Goal: Transaction & Acquisition: Purchase product/service

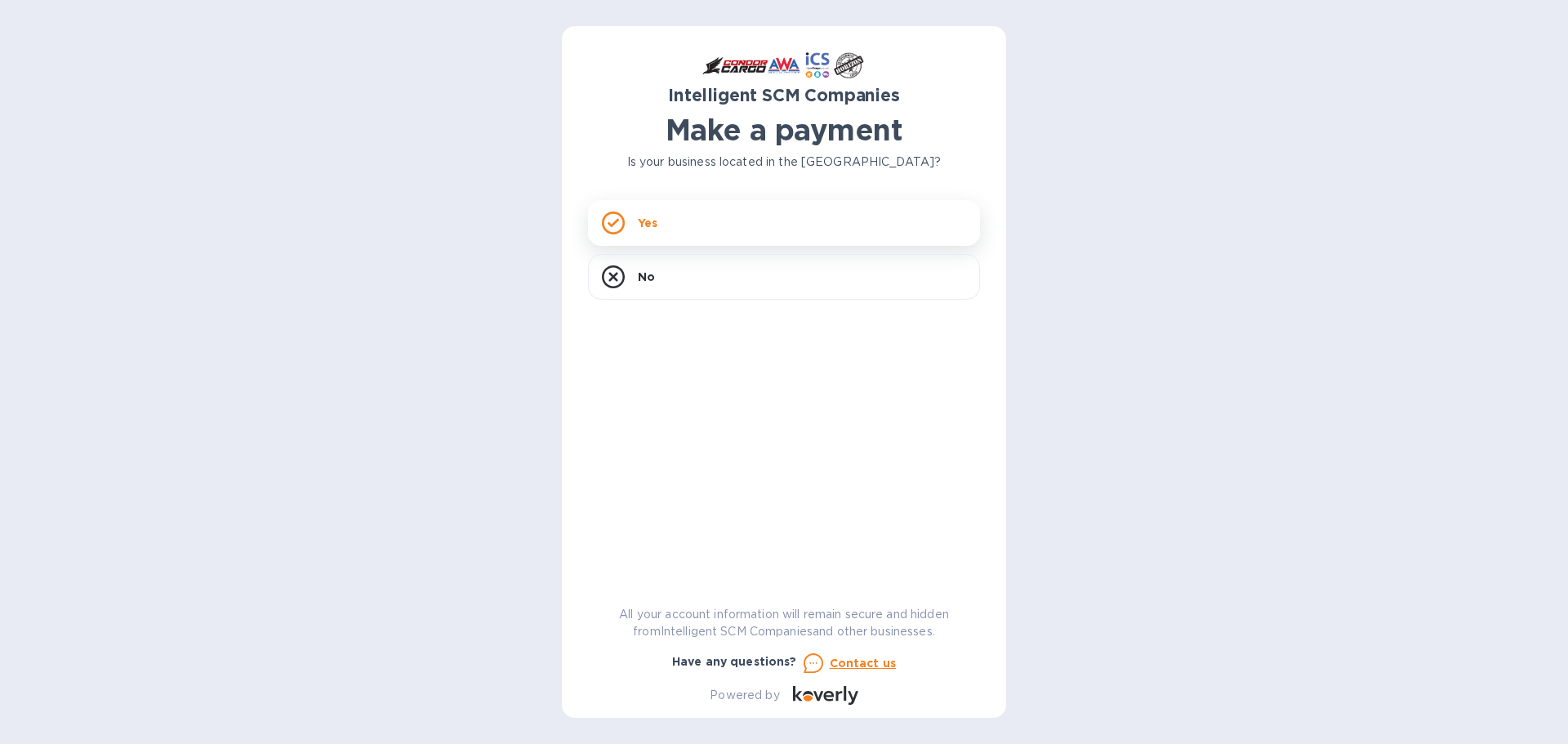
click at [732, 232] on div "Yes" at bounding box center [784, 223] width 392 height 46
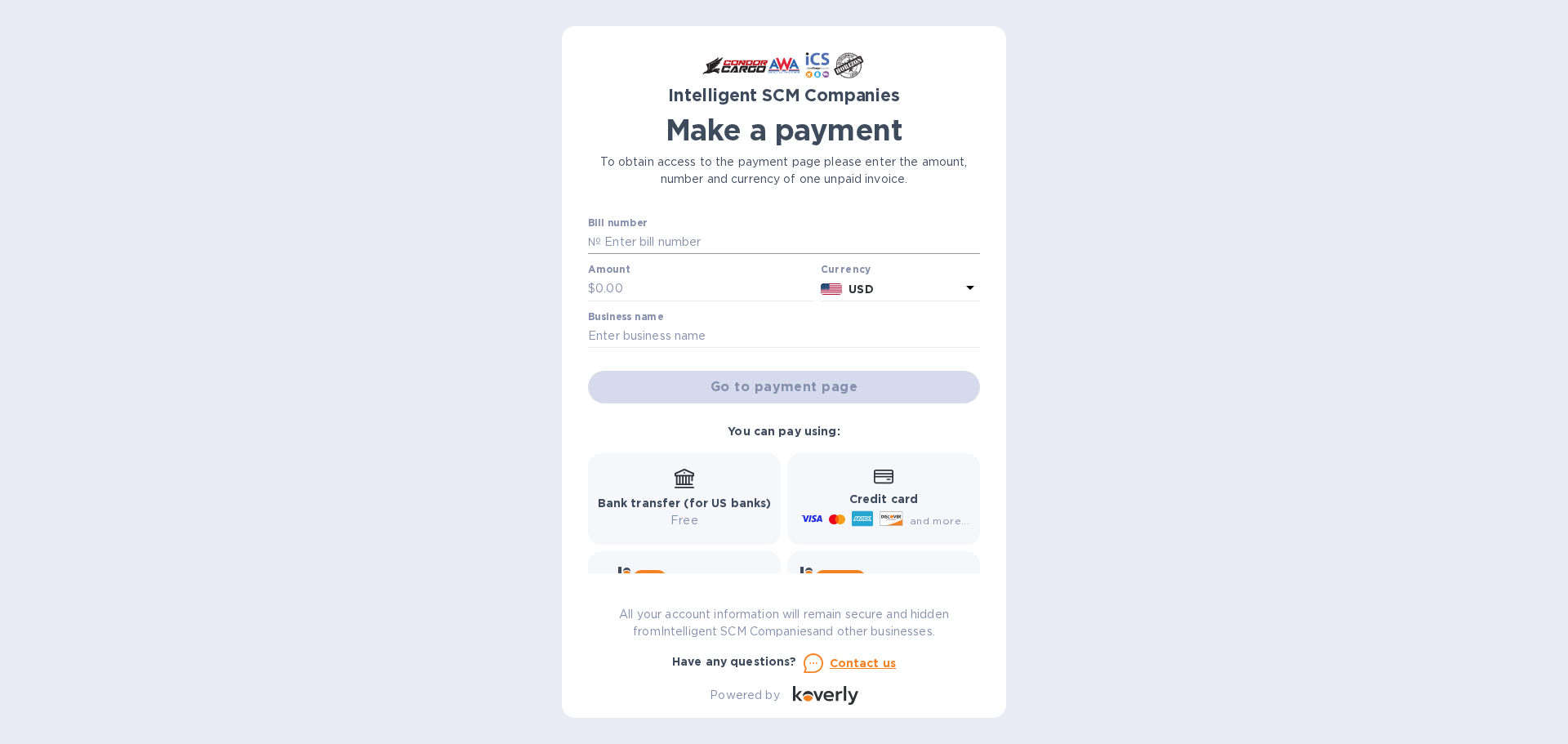
click at [687, 235] on input "text" at bounding box center [790, 242] width 379 height 24
paste input "APP5879"
type input "Multiple / APP5879"
click at [623, 312] on label "Business name" at bounding box center [625, 317] width 75 height 10
click at [616, 284] on input "text" at bounding box center [704, 289] width 219 height 24
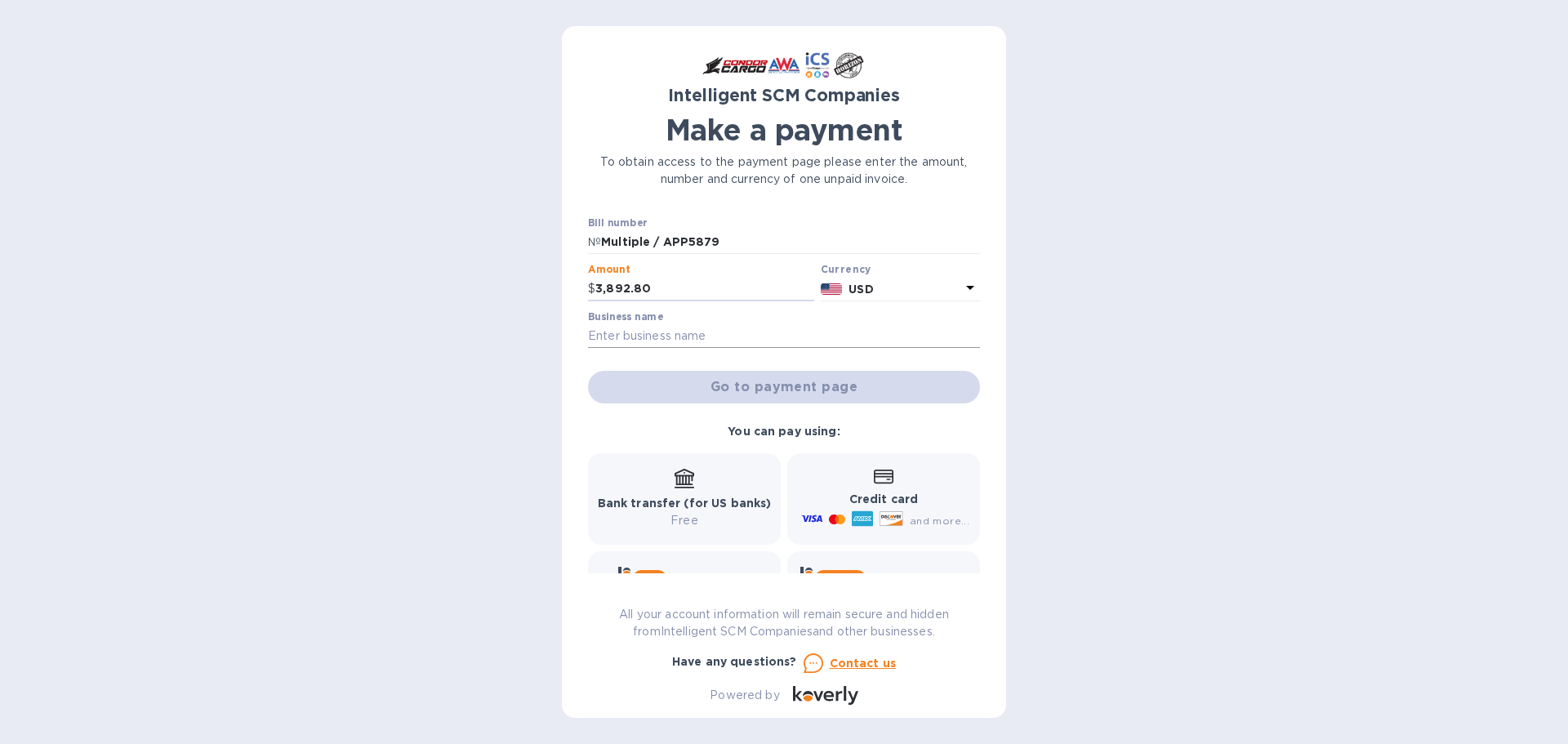
type input "3,892.80"
click at [672, 333] on input "text" at bounding box center [784, 336] width 392 height 24
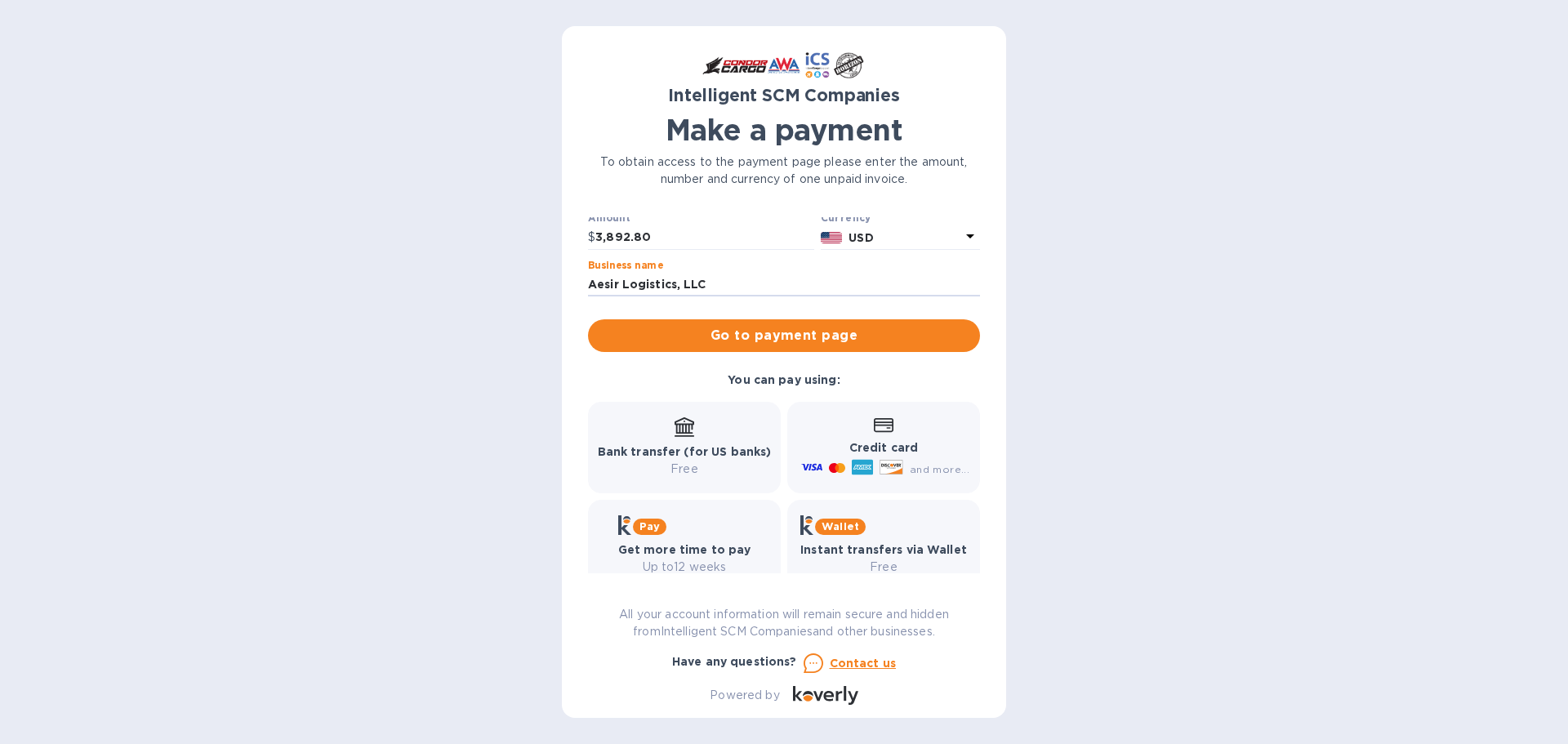
scroll to position [79, 0]
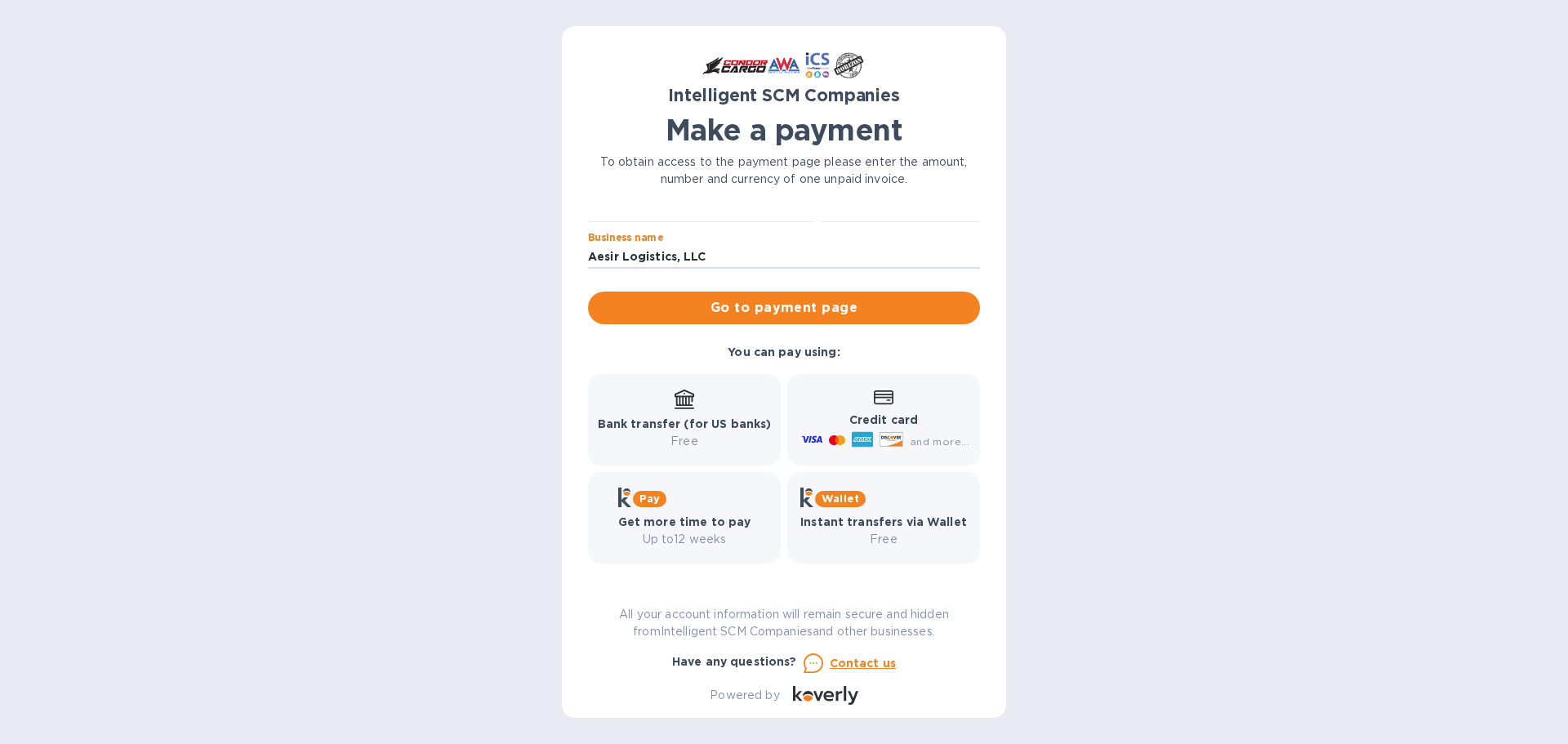
type input "Aesir Logistics, LLC"
click at [870, 415] on b "Credit card" at bounding box center [883, 419] width 68 height 13
click at [842, 301] on span "Go to payment page" at bounding box center [784, 307] width 366 height 19
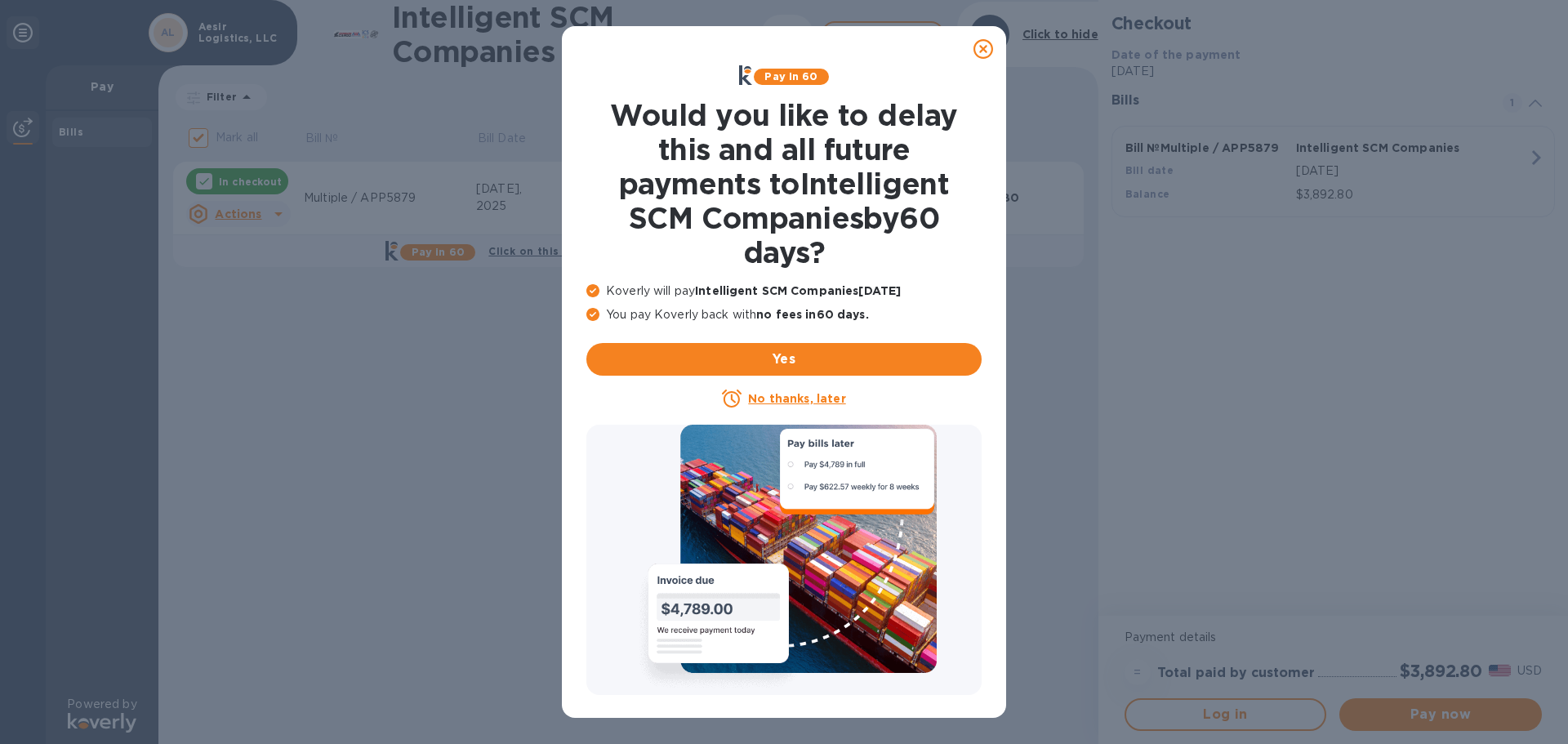
click at [976, 48] on icon at bounding box center [983, 48] width 19 height 19
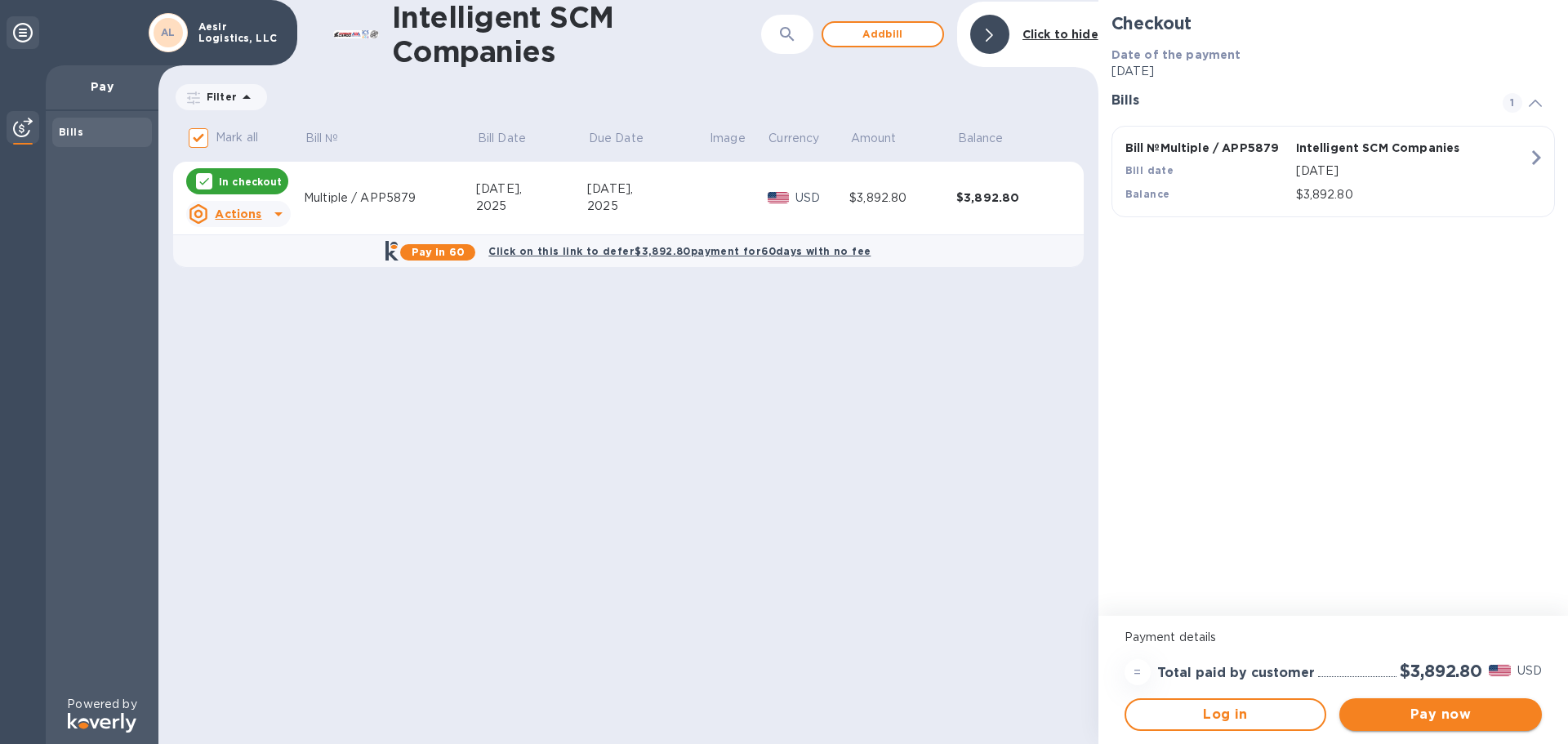
click at [1379, 718] on span "Pay now" at bounding box center [1440, 714] width 176 height 19
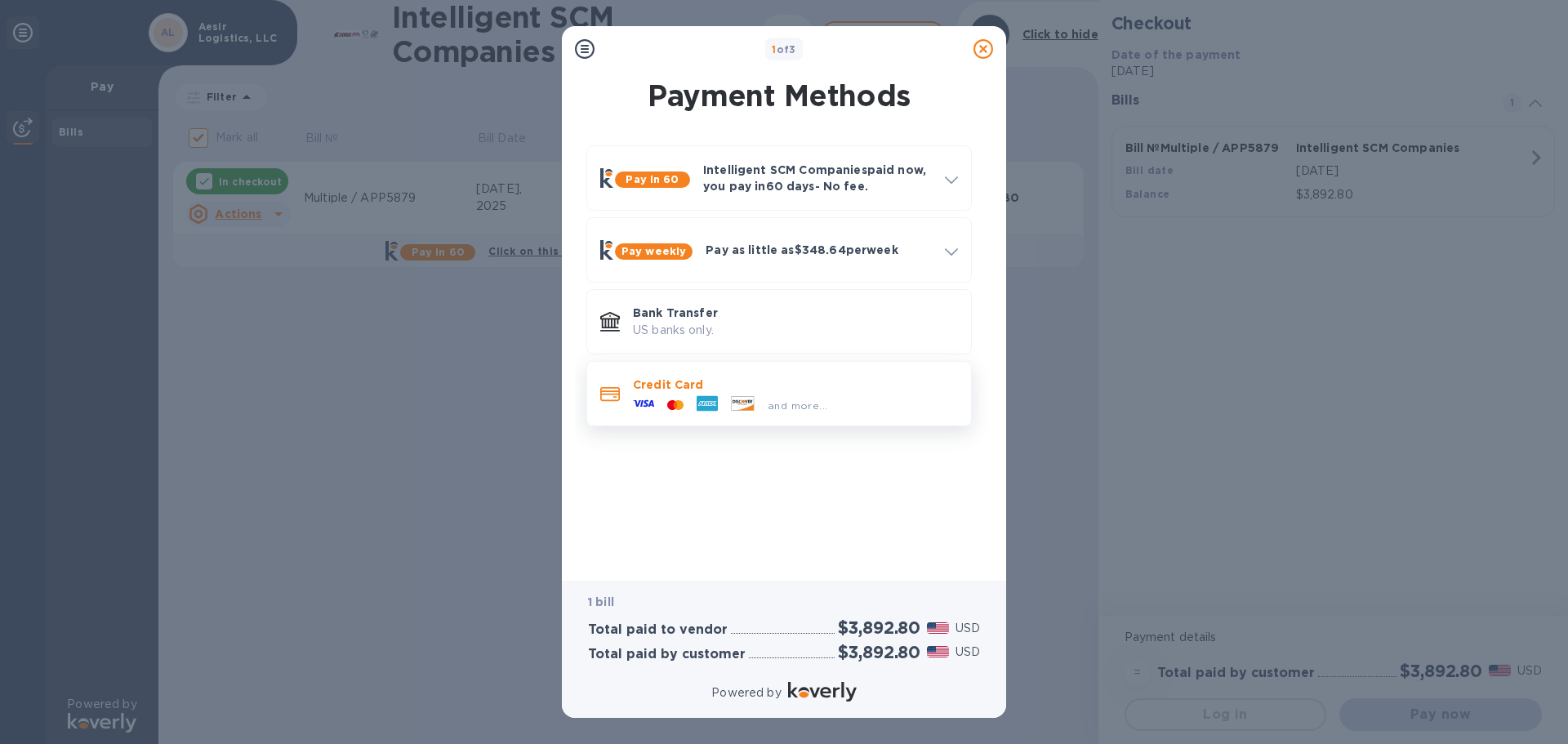
click at [714, 386] on p "Credit Card" at bounding box center [795, 384] width 325 height 16
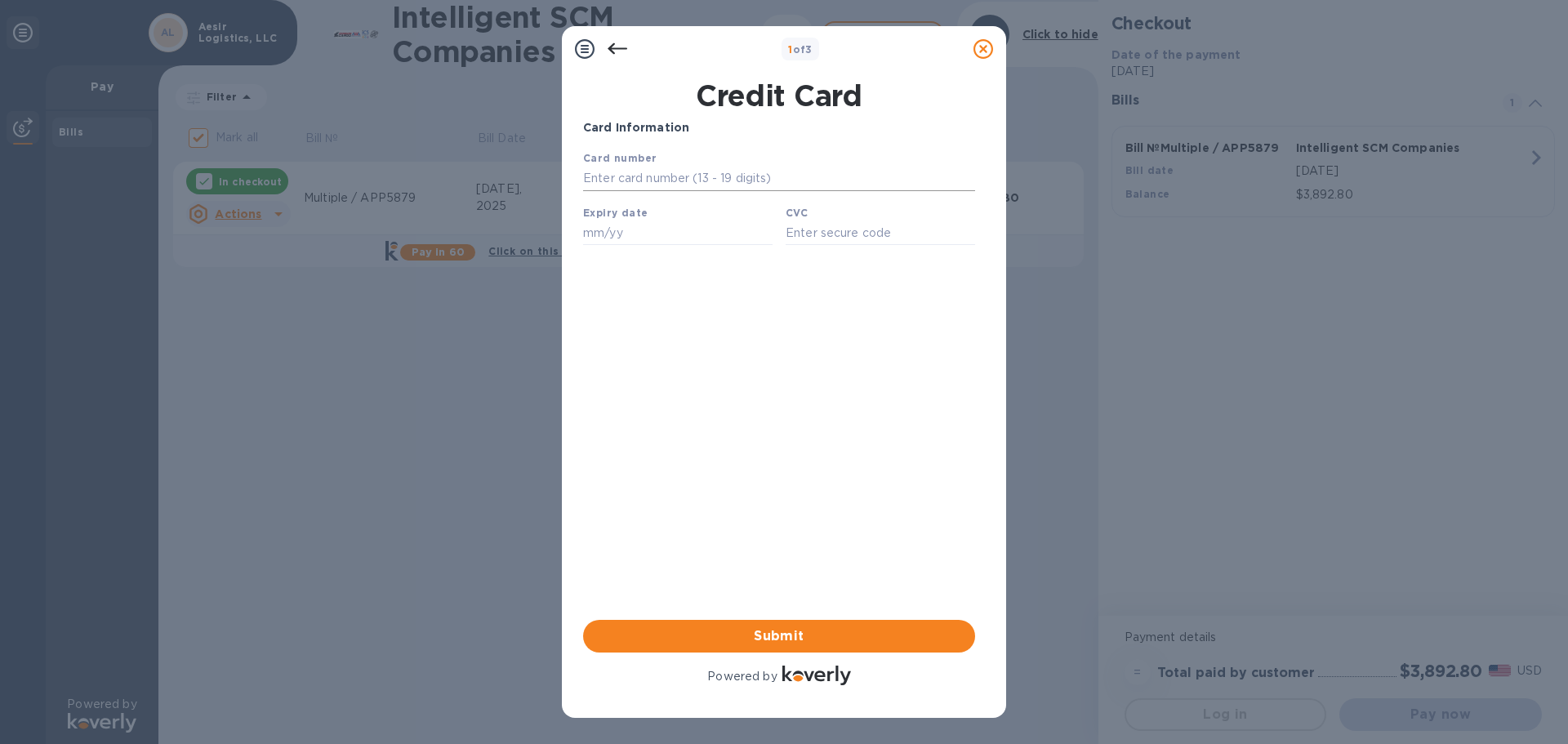
click at [651, 187] on input "text" at bounding box center [779, 178] width 392 height 24
type input "[CREDIT_CARD_NUMBER]"
type input "07/29"
click at [872, 244] on input "text" at bounding box center [880, 232] width 189 height 24
type input "836"
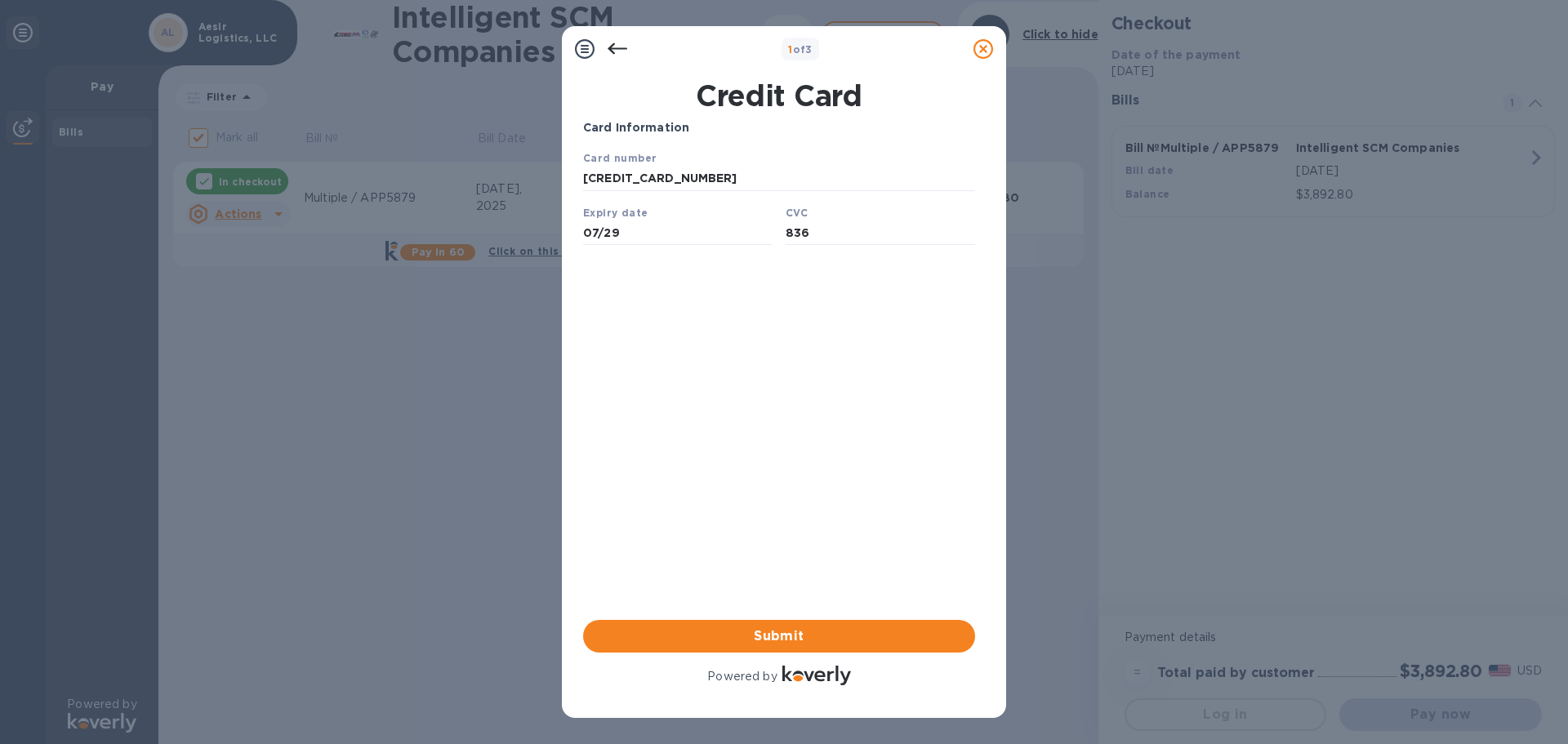
click at [769, 384] on div "Card Information Your browser does not support iframes Submit Powered by" at bounding box center [779, 404] width 392 height 569
click at [783, 616] on div "Card Information Your browser does not support iframes Submit Powered by" at bounding box center [779, 404] width 392 height 569
click at [769, 629] on span "Submit" at bounding box center [779, 636] width 366 height 19
